Goal: Task Accomplishment & Management: Complete application form

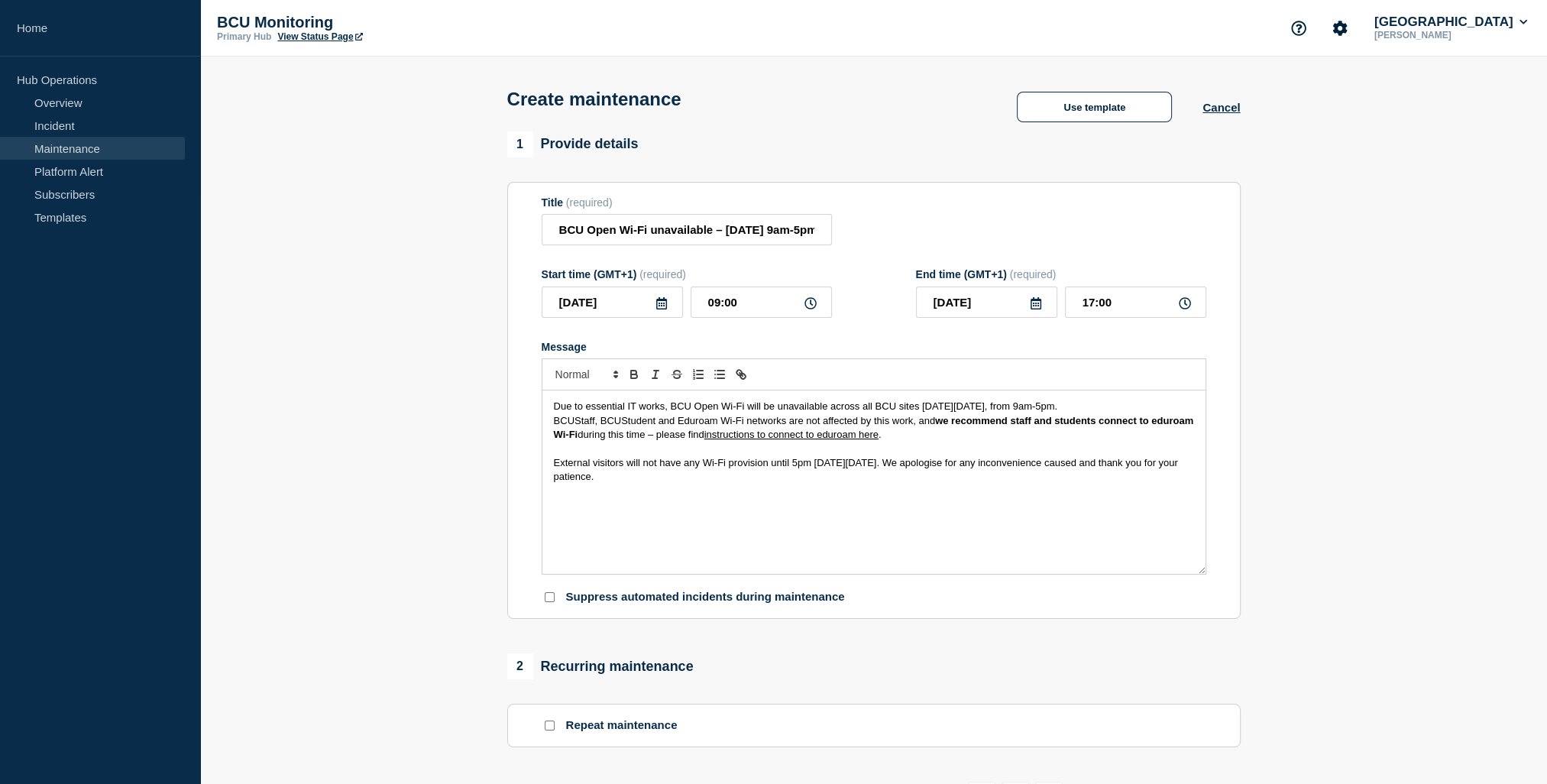
click at [763, 547] on div "Due to essential IT works, BCU Open Wi-Fi will be unavailable across all BCU si…" at bounding box center [873, 482] width 663 height 184
drag, startPoint x: 804, startPoint y: 496, endPoint x: 858, endPoint y: 401, distance: 109.3
click at [858, 401] on div "Due to essential IT works, BCU Open Wi-Fi will be unavailable across all BCU si…" at bounding box center [873, 482] width 663 height 184
click at [837, 409] on span "Due to essential IT works, BCU Open Wi-Fi will be unavailable across all BCU si…" at bounding box center [806, 406] width 504 height 12
drag, startPoint x: 837, startPoint y: 409, endPoint x: 1095, endPoint y: 414, distance: 258.0
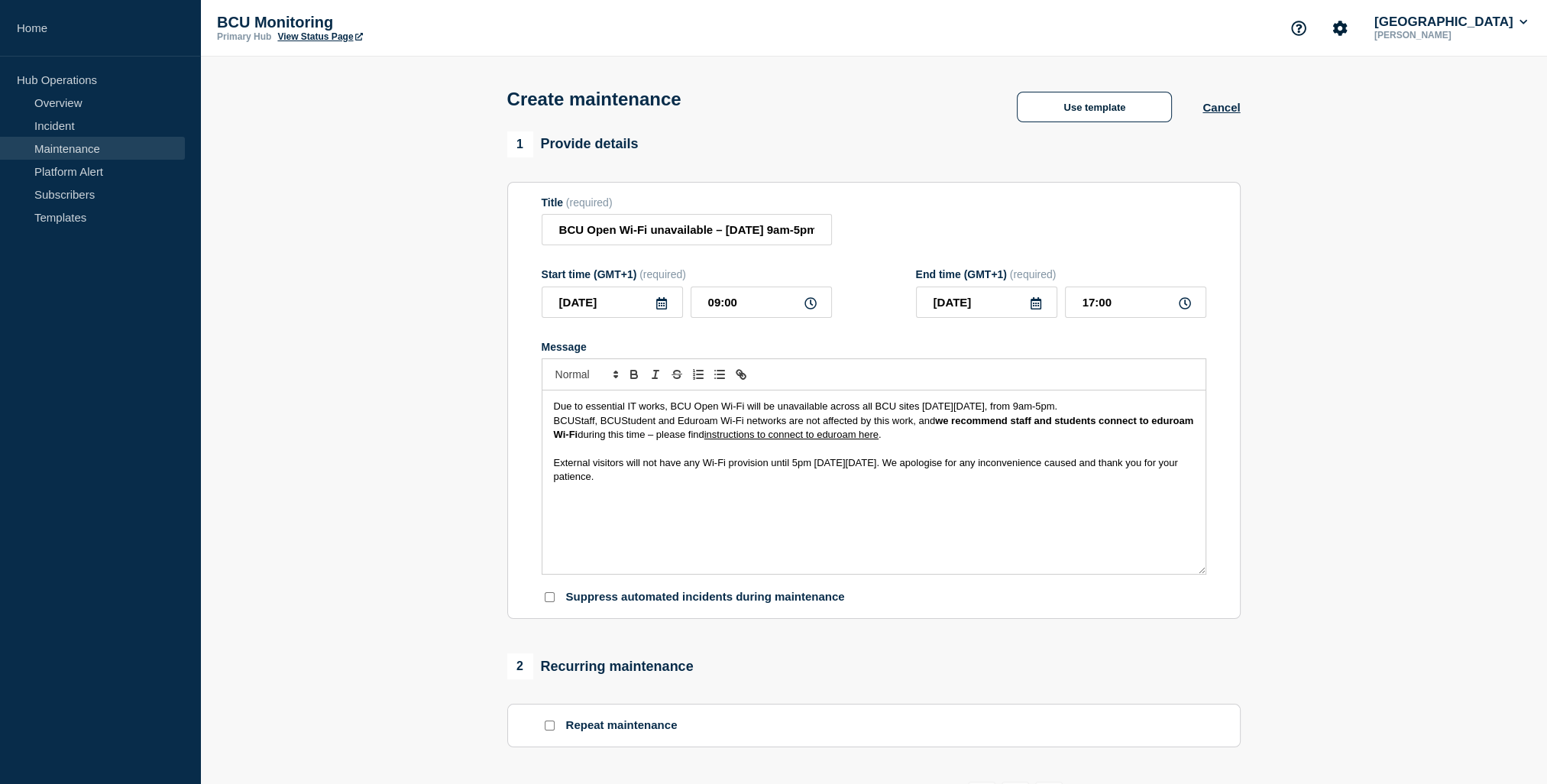
click at [1058, 411] on span "Due to essential IT works, BCU Open Wi-Fi will be unavailable across all BCU si…" at bounding box center [806, 406] width 504 height 12
click at [1103, 413] on p "Due to essential IT works, BCU Open Wi-Fi will be unavailable across all BCU si…" at bounding box center [873, 406] width 640 height 14
drag, startPoint x: 556, startPoint y: 429, endPoint x: 534, endPoint y: 429, distance: 22.0
click at [534, 429] on section "Title (required) BCU Open Wi-Fi unavailable – [DATE] 9am-5pm Start time (GMT+1)…" at bounding box center [873, 401] width 734 height 437
click at [688, 482] on p "External visitors will not have any Wi-Fi provision until 5pm [DATE][DATE]. We …" at bounding box center [873, 470] width 640 height 28
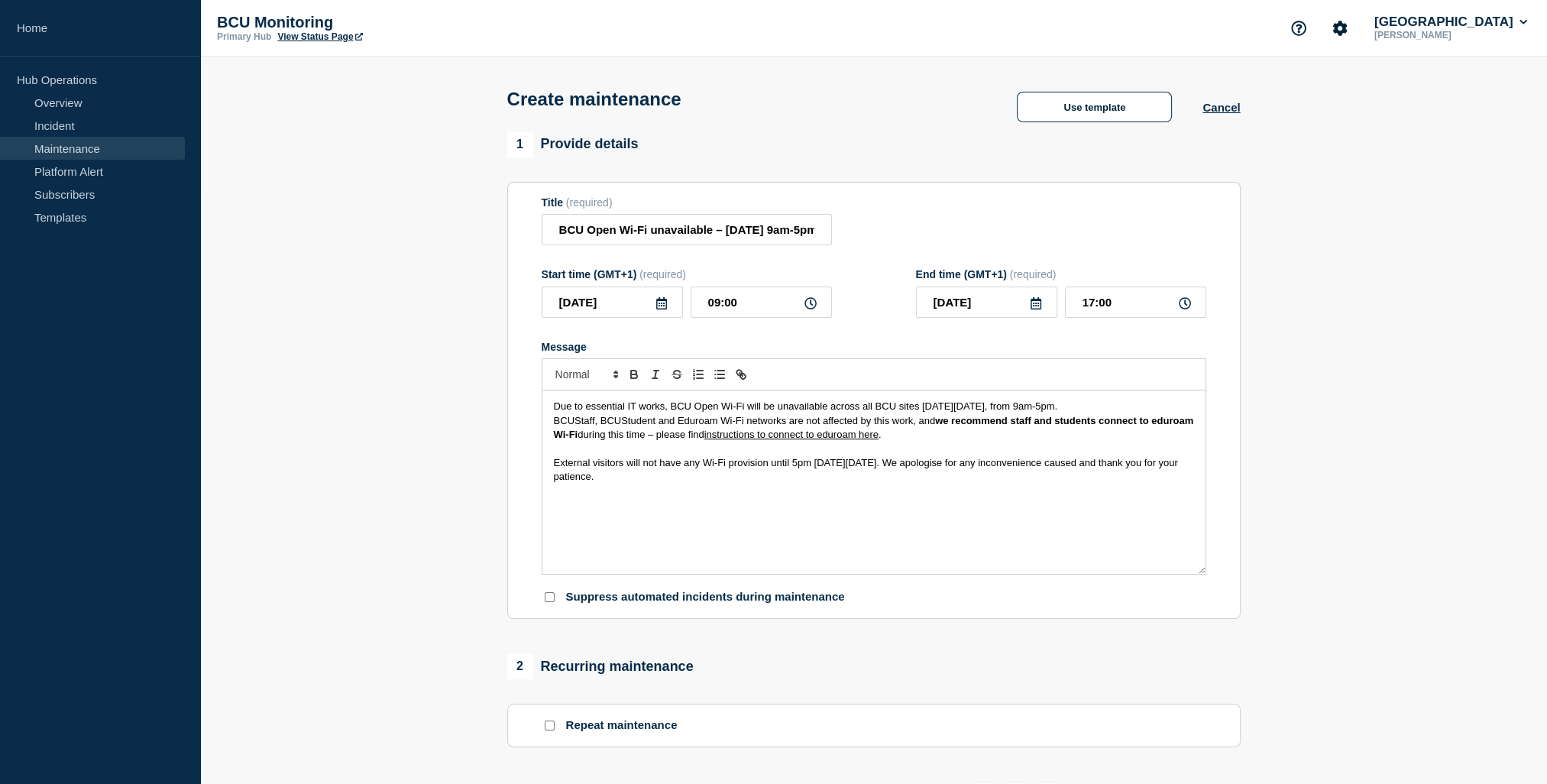
drag, startPoint x: 937, startPoint y: 506, endPoint x: 880, endPoint y: 567, distance: 83.5
click at [880, 567] on div "Due to essential IT works, BCU Open Wi-Fi will be unavailable across all BCU si…" at bounding box center [873, 482] width 663 height 184
drag, startPoint x: 673, startPoint y: 496, endPoint x: 496, endPoint y: 480, distance: 177.7
click at [507, 492] on section "Title (required) BCU Open Wi-Fi unavailable – [DATE] 9am-5pm Start time (GMT+1)…" at bounding box center [873, 401] width 734 height 437
click at [923, 465] on span "External visitors will not have any Wi-Fi provision until 5pm [DATE][DATE]. We …" at bounding box center [867, 469] width 628 height 25
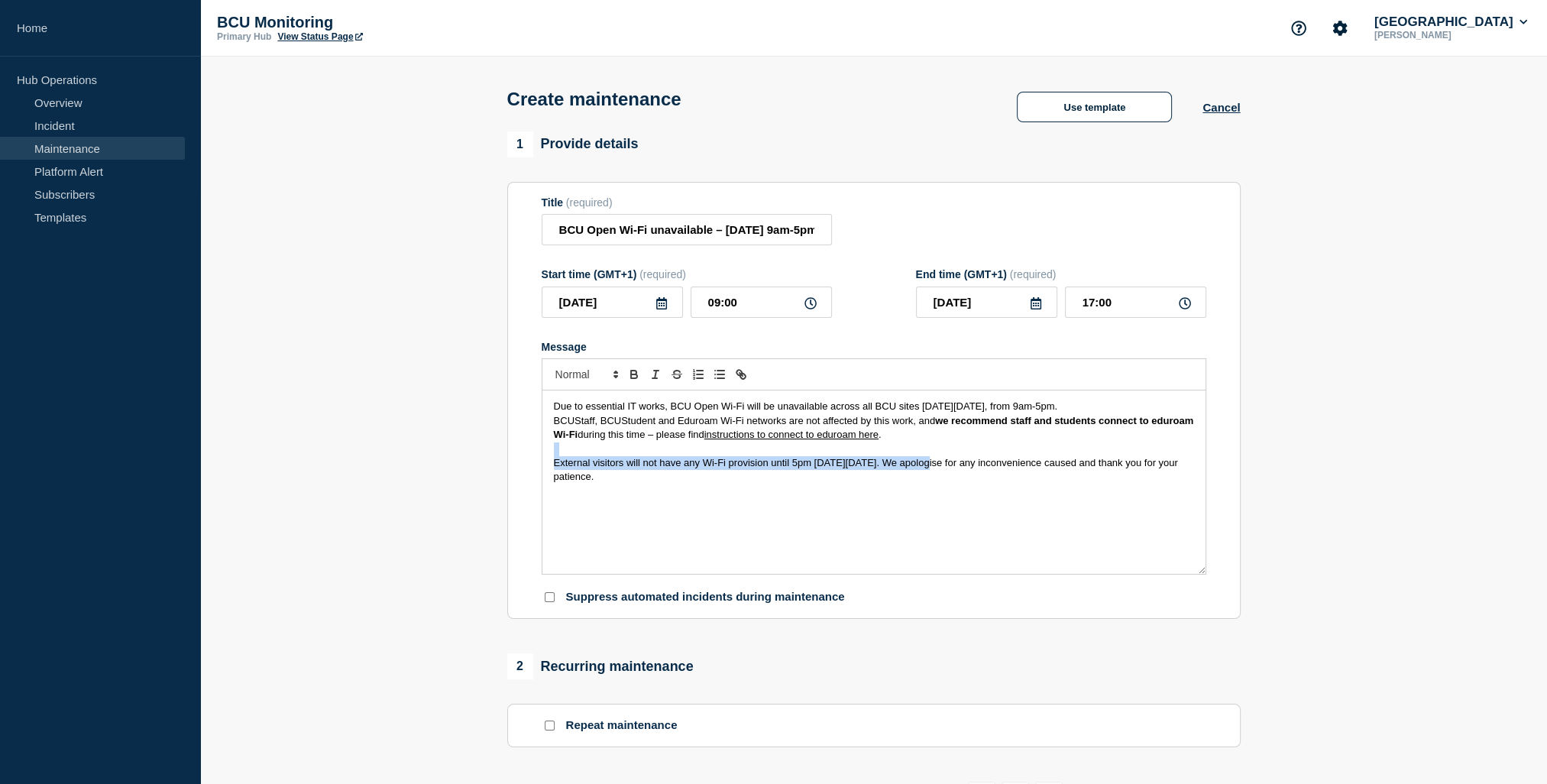
drag, startPoint x: 920, startPoint y: 466, endPoint x: 549, endPoint y: 455, distance: 371.2
click at [549, 455] on div "Due to essential IT works, BCU Open Wi-Fi will be unavailable across all BCU si…" at bounding box center [873, 482] width 663 height 184
click at [925, 463] on span "External visitors will not have any Wi-Fi provision until 5pm [DATE][DATE]. We …" at bounding box center [867, 469] width 628 height 25
drag, startPoint x: 920, startPoint y: 465, endPoint x: 536, endPoint y: 470, distance: 384.0
click at [536, 470] on section "Title (required) BCU Open Wi-Fi unavailable – [DATE] 9am-5pm Start time (GMT+1)…" at bounding box center [873, 401] width 734 height 437
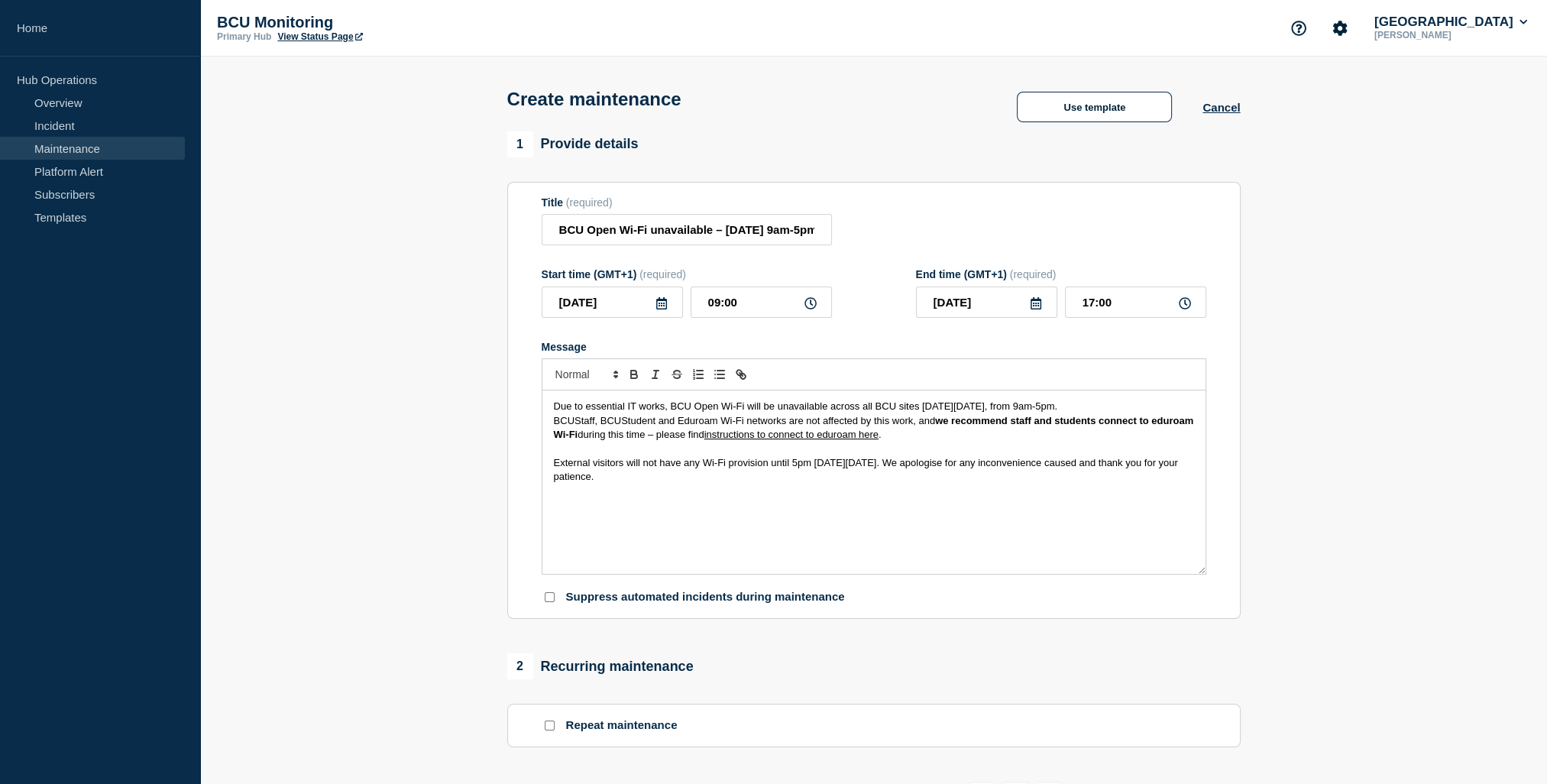
click at [922, 472] on span "External visitors will not have any Wi-Fi provision until 5pm [DATE][DATE]. We …" at bounding box center [867, 469] width 628 height 25
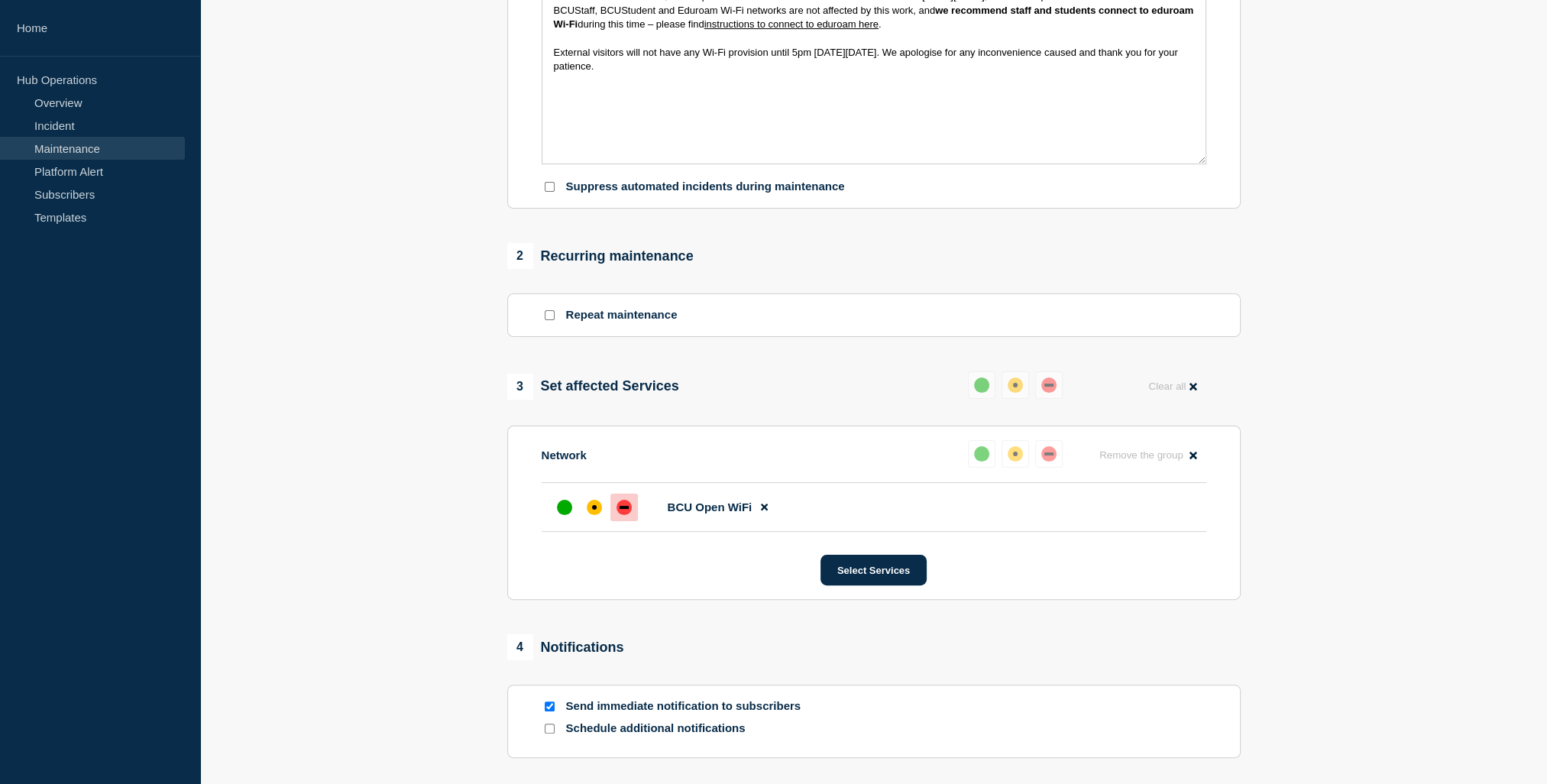
scroll to position [611, 0]
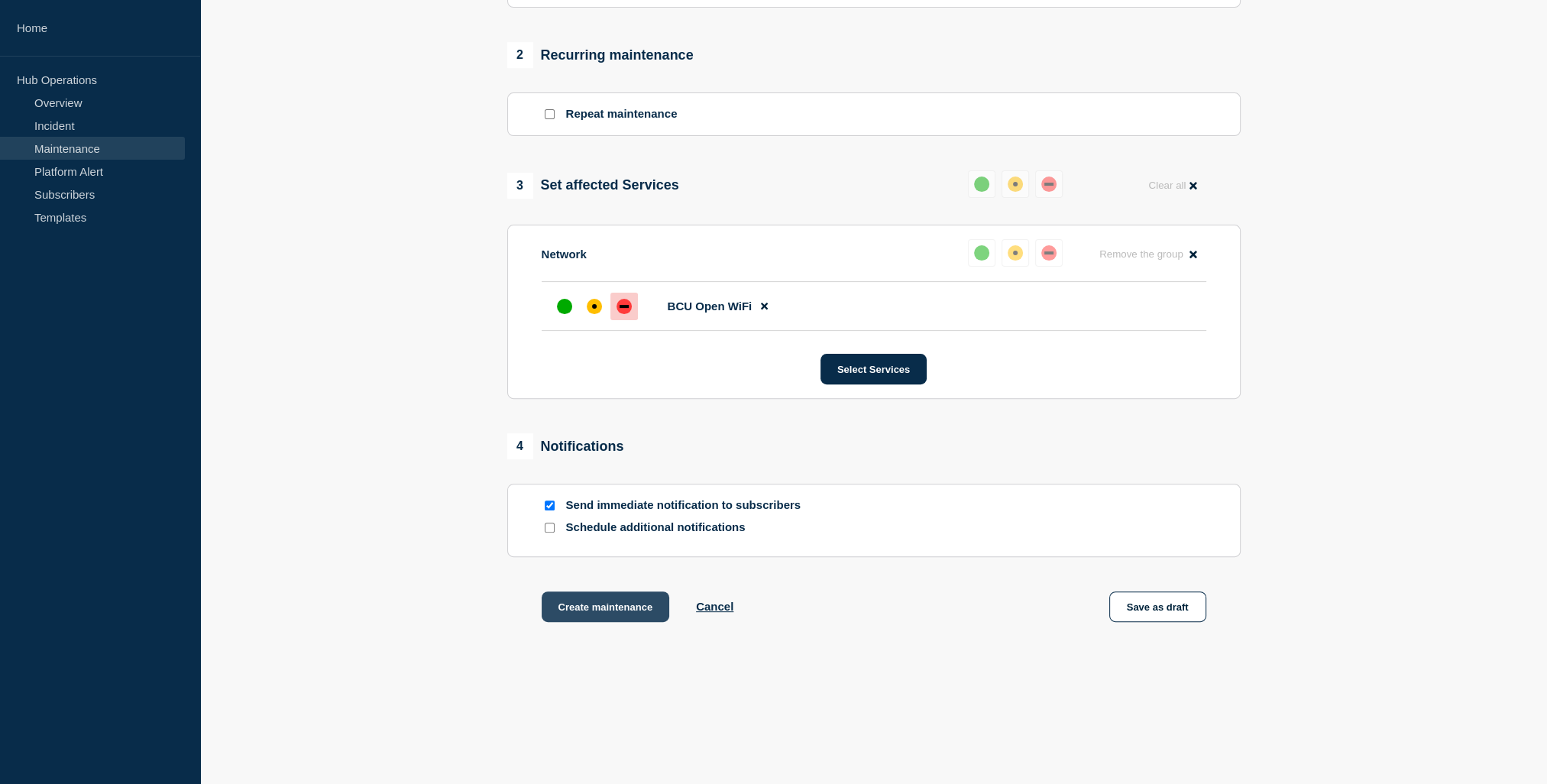
click at [616, 612] on button "Create maintenance" at bounding box center [606, 607] width 129 height 31
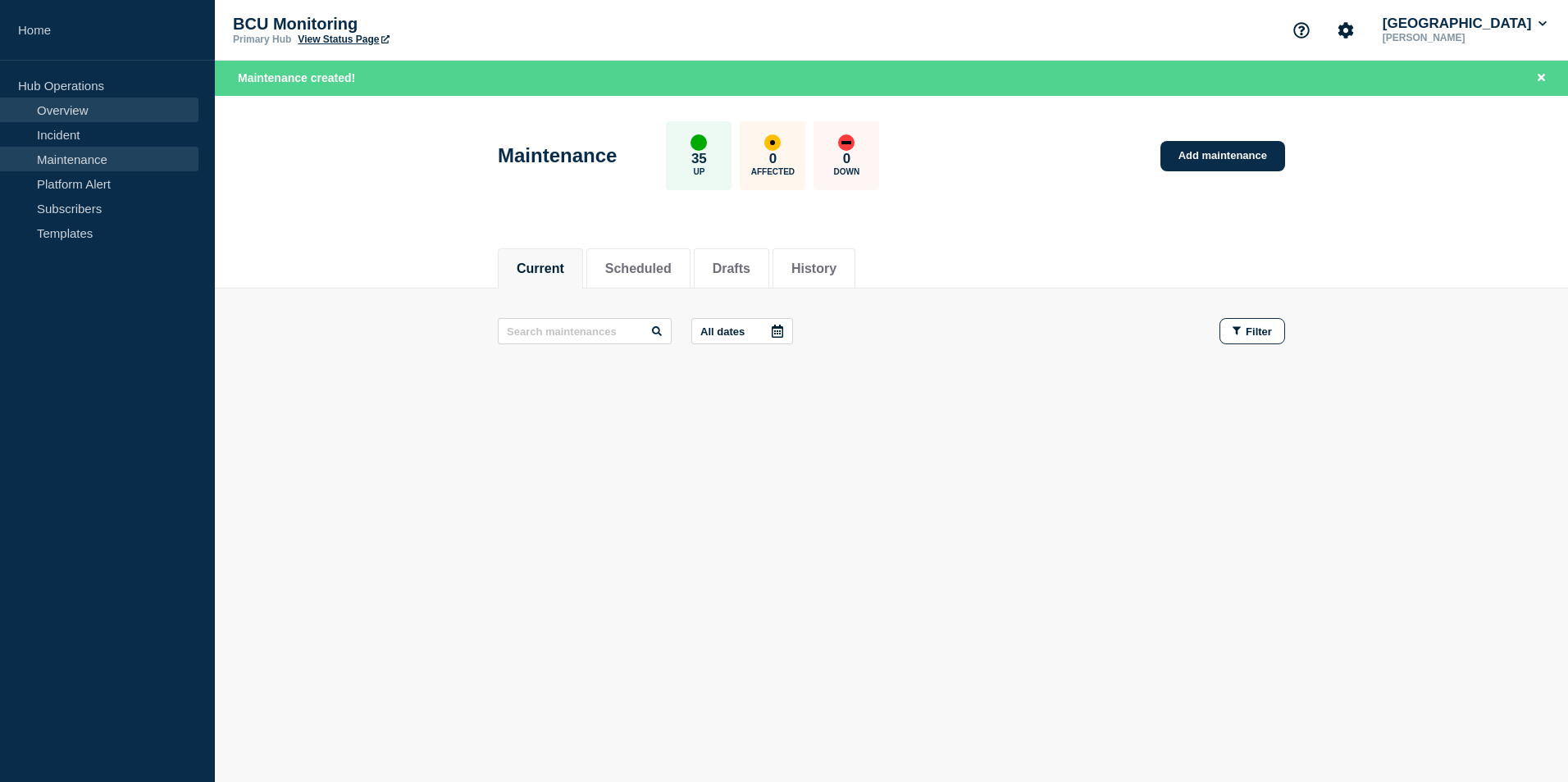
click at [81, 113] on link "Overview" at bounding box center [99, 109] width 198 height 24
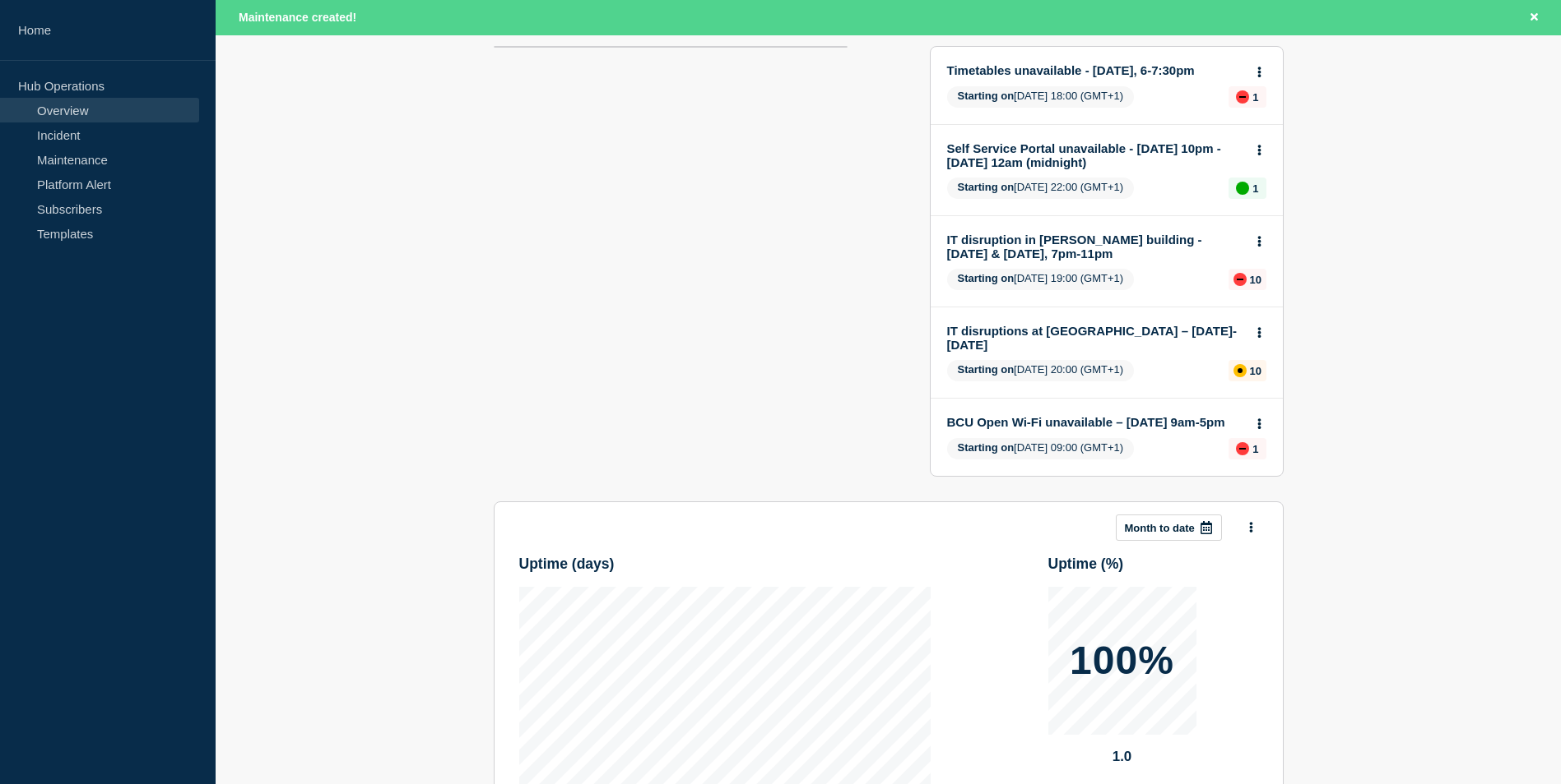
scroll to position [82, 0]
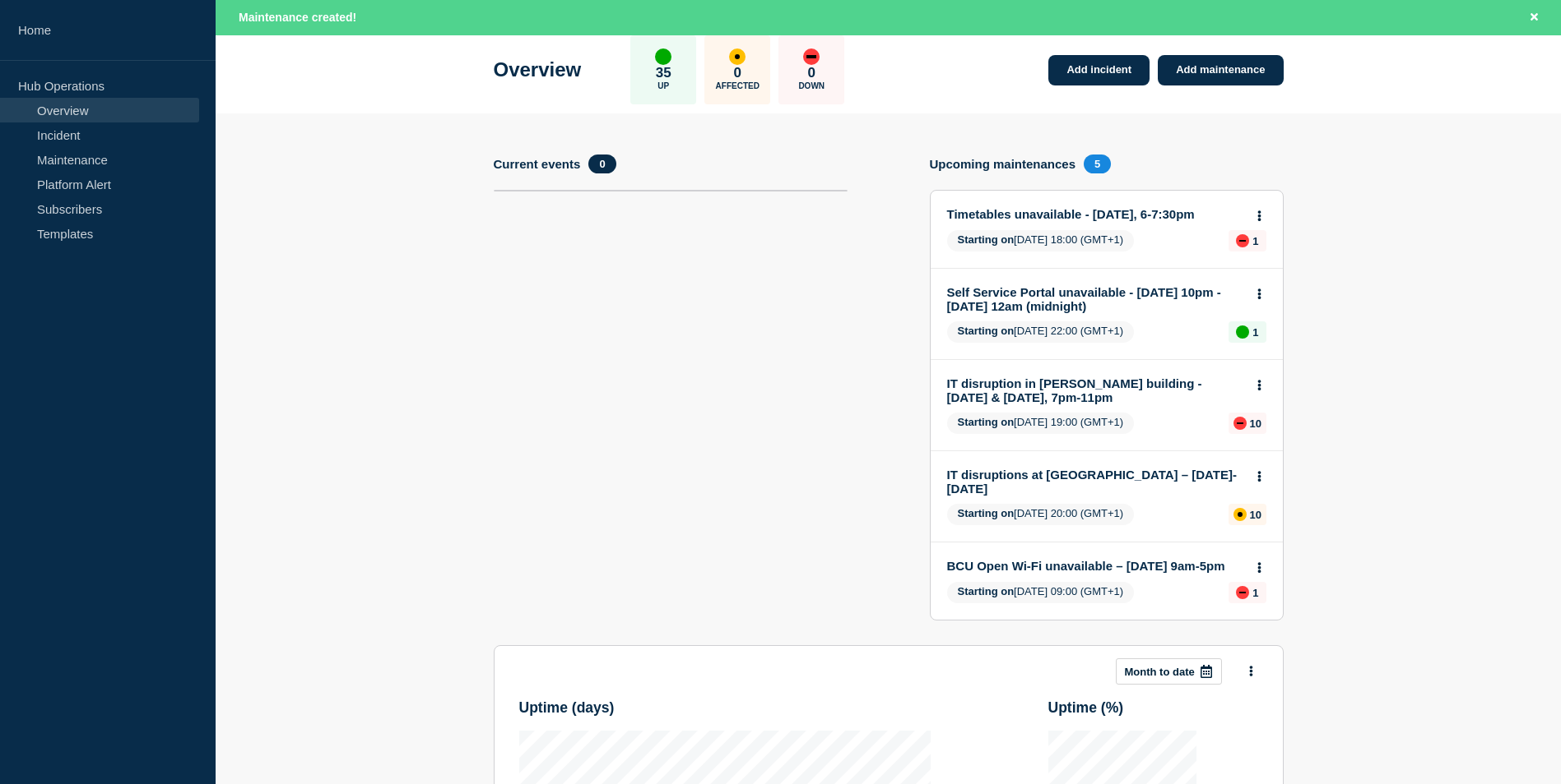
click at [1098, 560] on link "BCU Open Wi-Fi unavailable – [DATE] 9am-5pm" at bounding box center [1096, 566] width 297 height 14
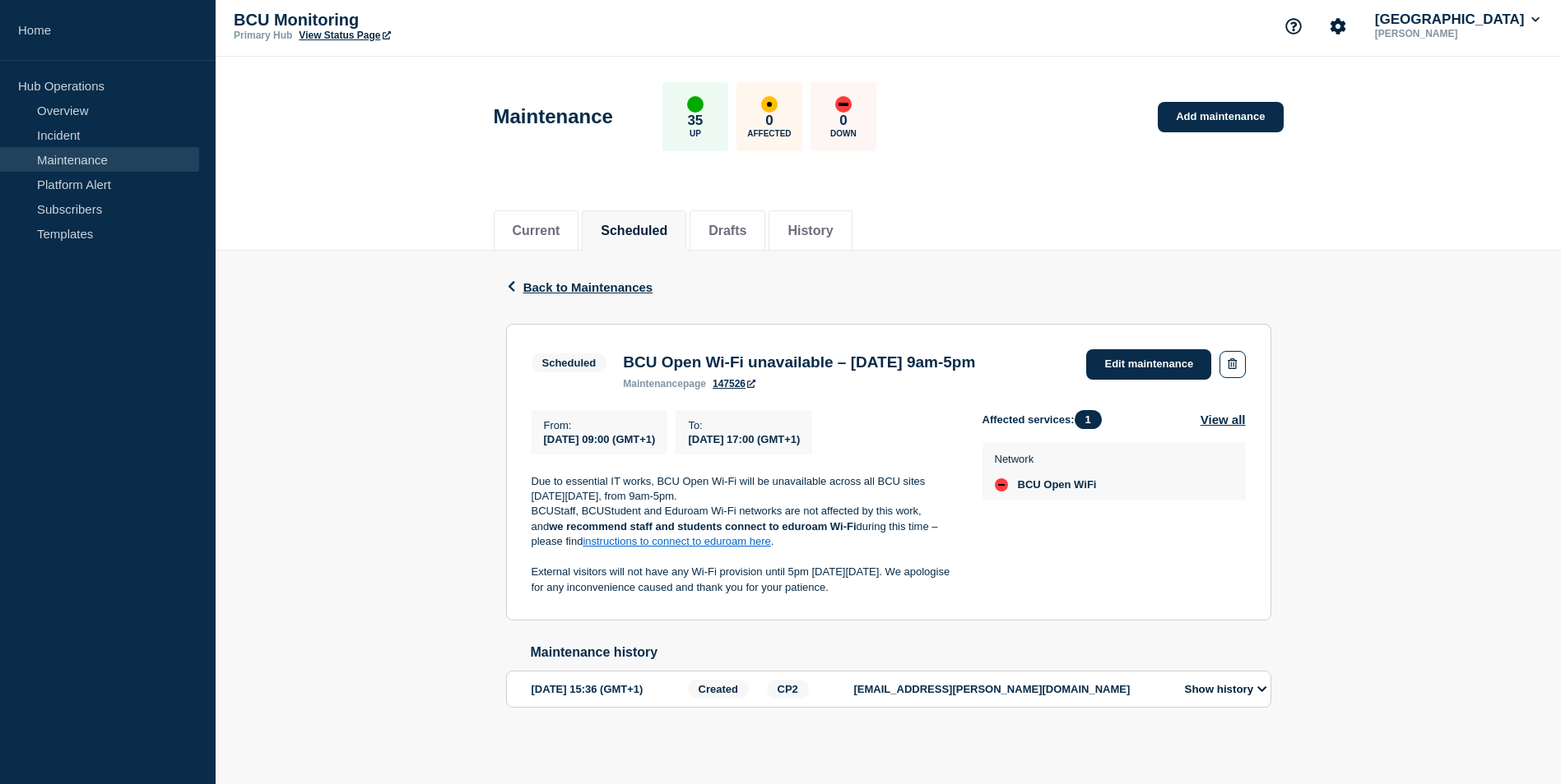
scroll to position [47, 0]
drag, startPoint x: 620, startPoint y: 313, endPoint x: 897, endPoint y: 574, distance: 380.6
click at [897, 574] on section "Scheduled BCU Open Wi-Fi unavailable – [DATE] 9am-5pm maintenance page 147526 E…" at bounding box center [888, 472] width 765 height 298
copy section "BCU Open Wi-Fi unavailable – [DATE] 9am-5pm maintenance page 147526 Edit mainte…"
